Goal: Navigation & Orientation: Understand site structure

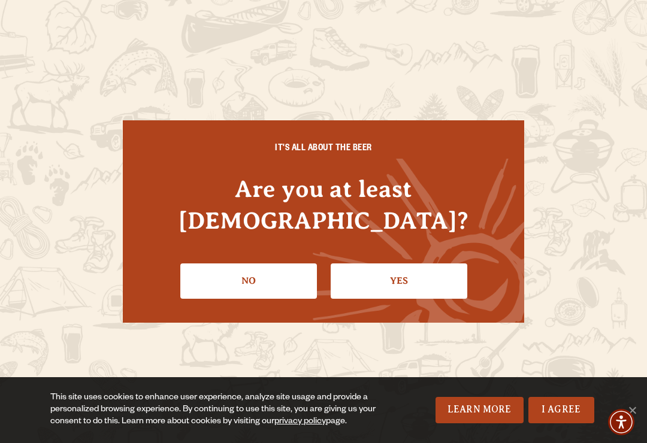
click at [401, 263] on link "Yes" at bounding box center [399, 280] width 137 height 35
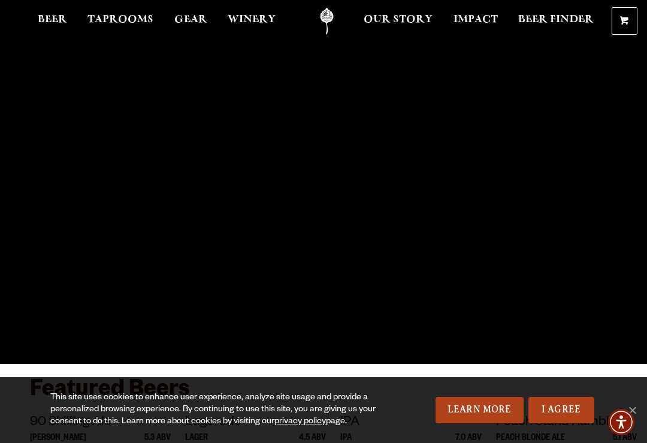
click at [60, 25] on span "Beer" at bounding box center [52, 20] width 29 height 10
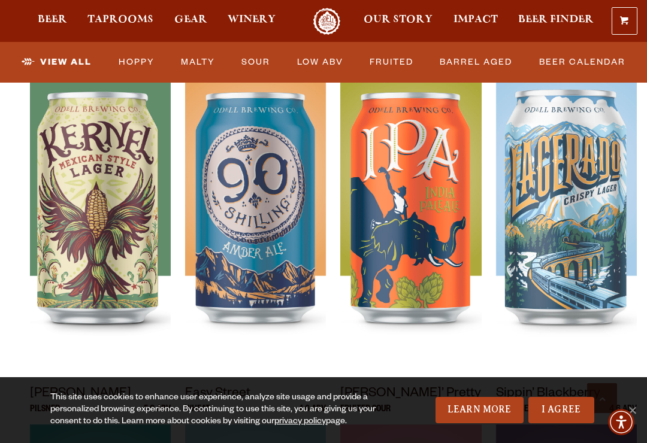
scroll to position [571, 0]
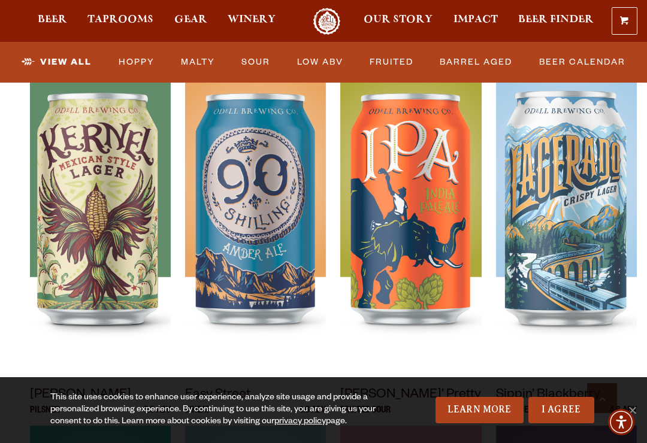
click at [138, 21] on span "Taprooms" at bounding box center [120, 20] width 66 height 10
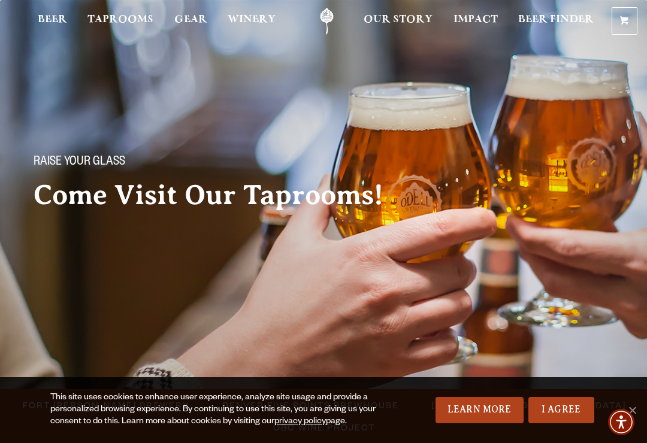
click at [405, 22] on span "Our Story" at bounding box center [397, 20] width 69 height 10
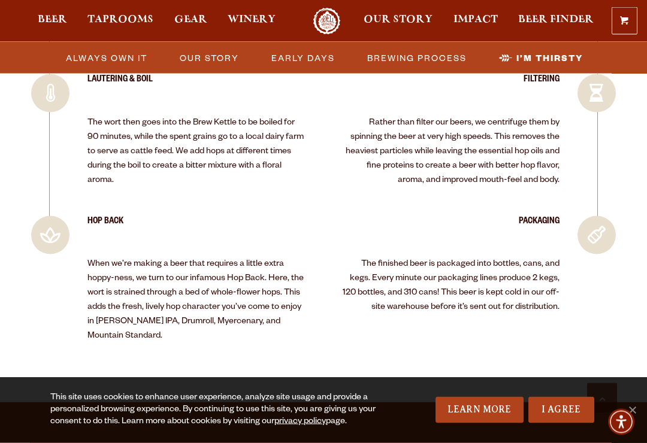
scroll to position [2788, 0]
